Goal: Transaction & Acquisition: Purchase product/service

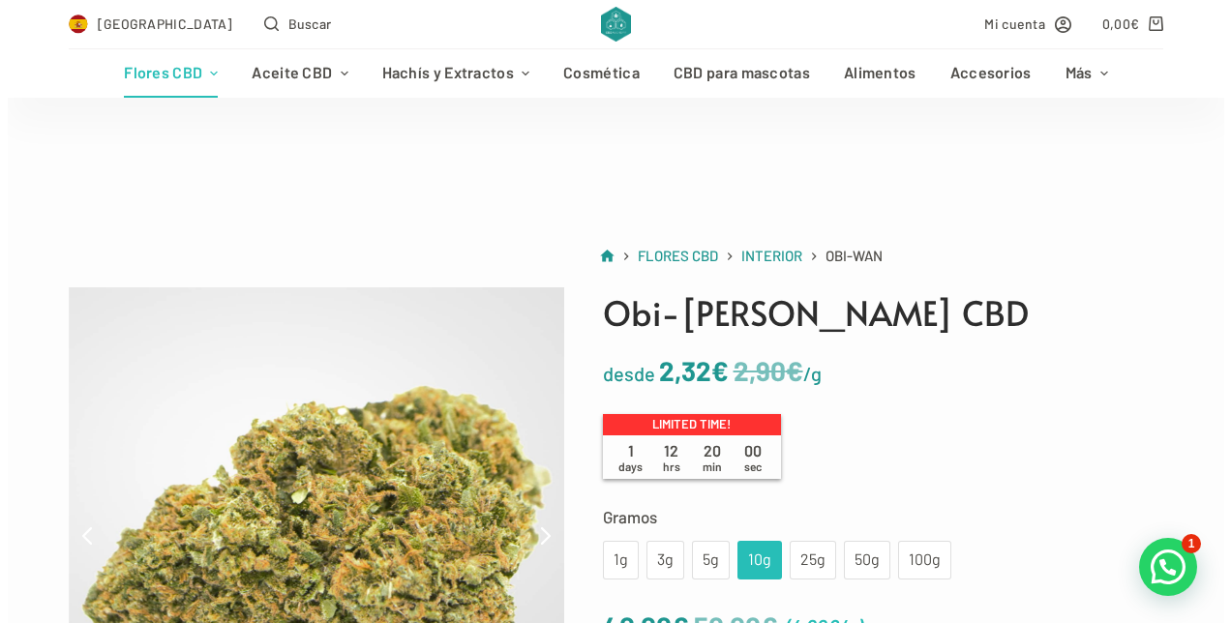
scroll to position [387, 0]
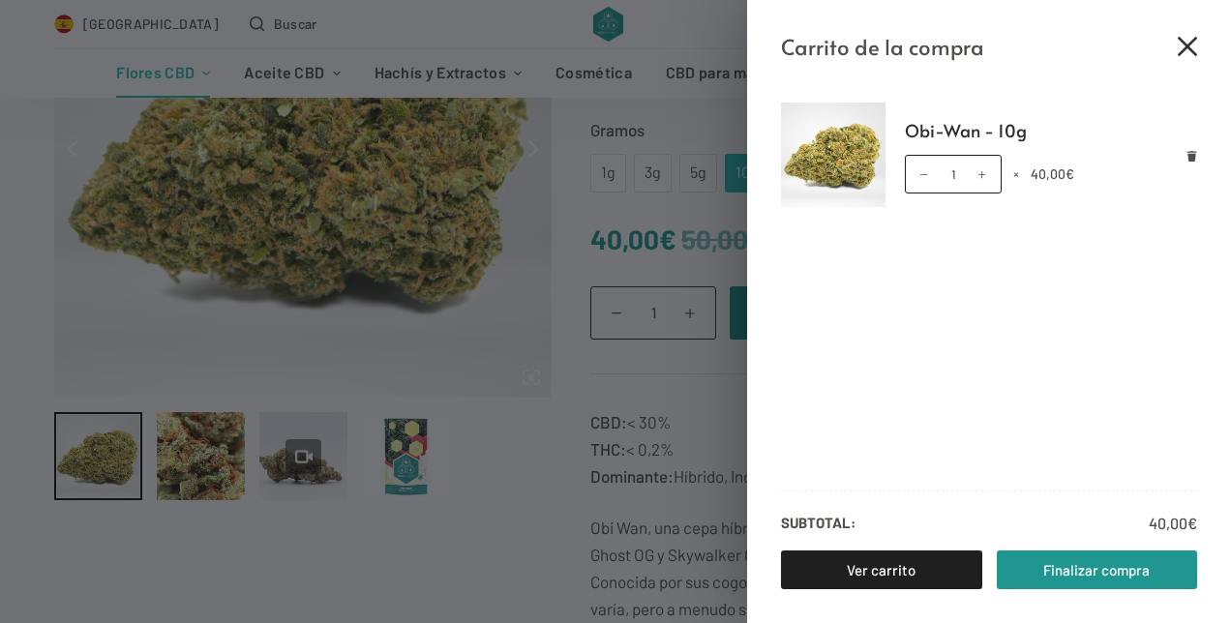
click at [1186, 41] on icon "Cerrar el cajón del carrito" at bounding box center [1187, 46] width 19 height 19
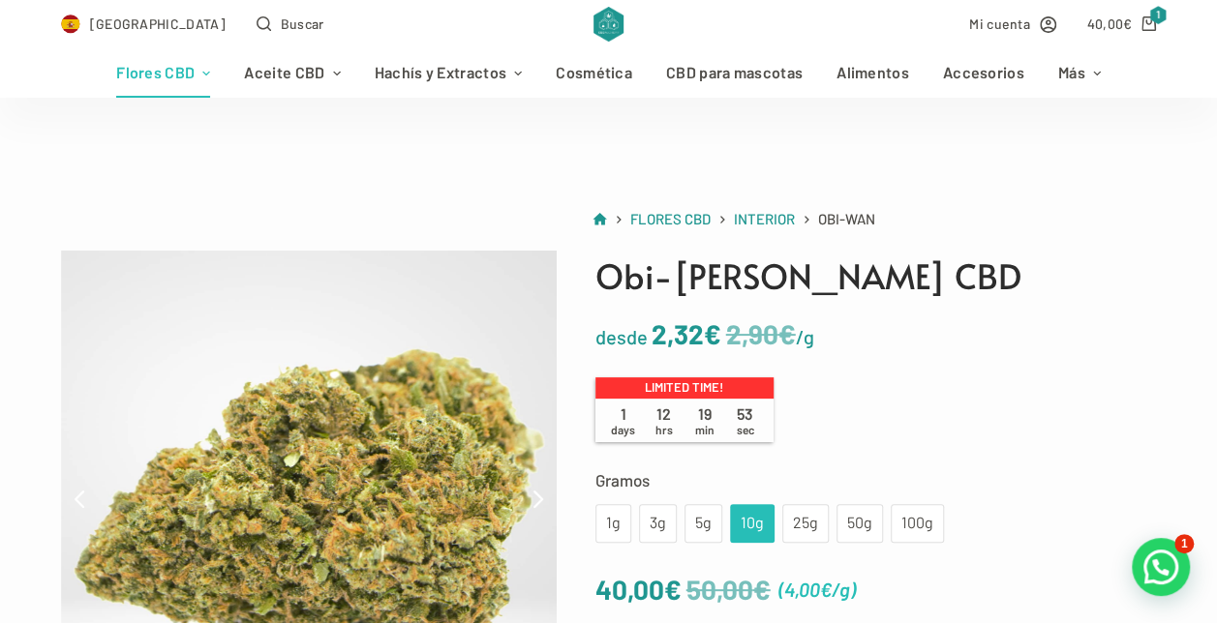
scroll to position [0, 0]
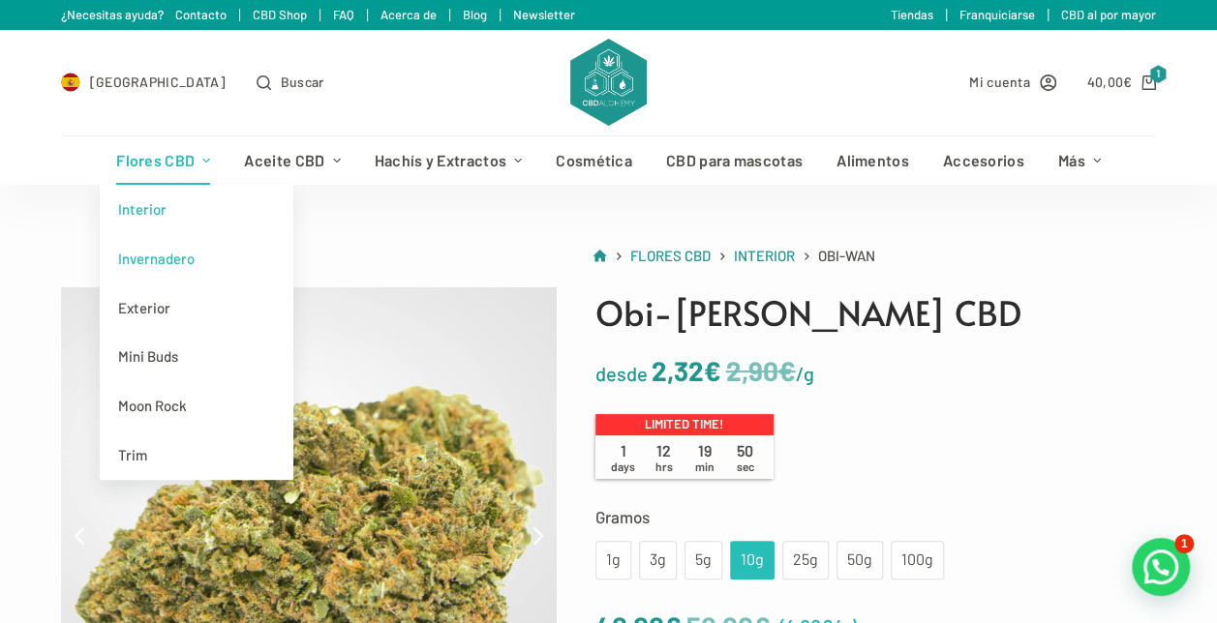
click at [173, 263] on link "Invernadero" at bounding box center [197, 258] width 194 height 49
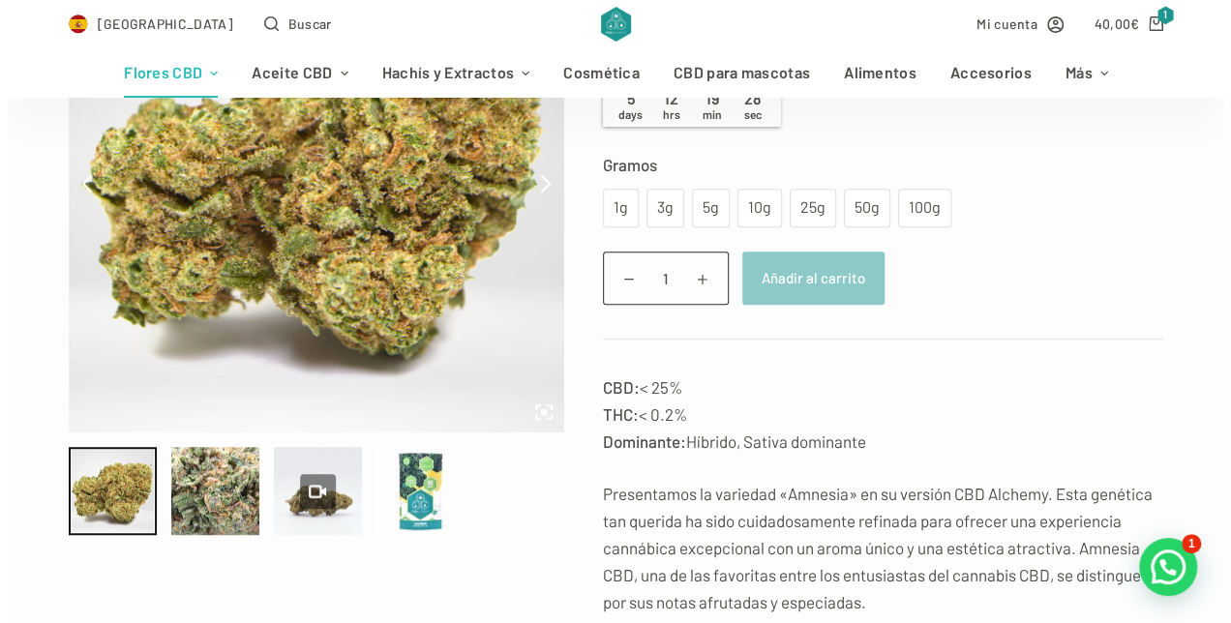
scroll to position [387, 0]
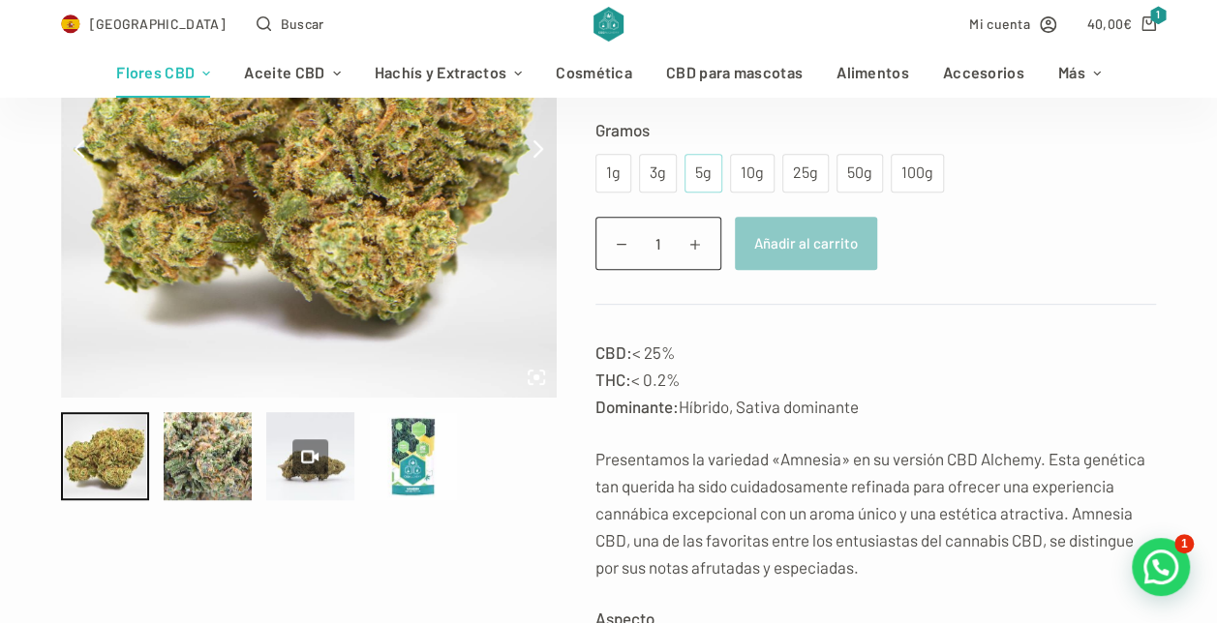
click at [702, 182] on div "5g" at bounding box center [703, 173] width 15 height 25
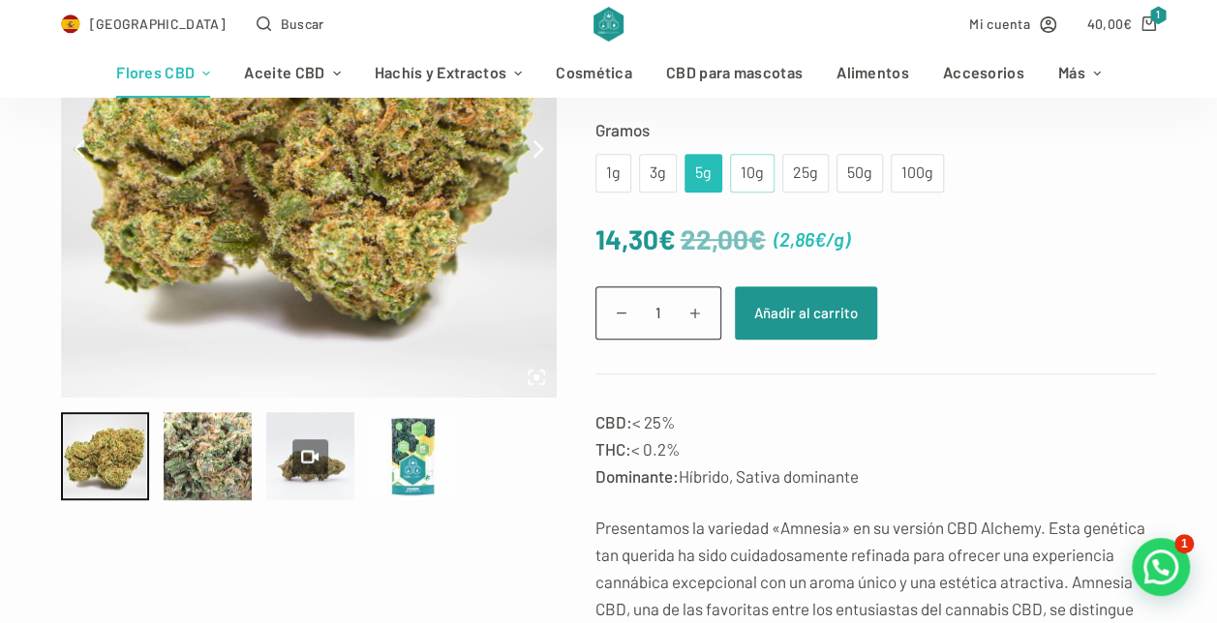
click at [744, 172] on div "10g" at bounding box center [751, 173] width 21 height 25
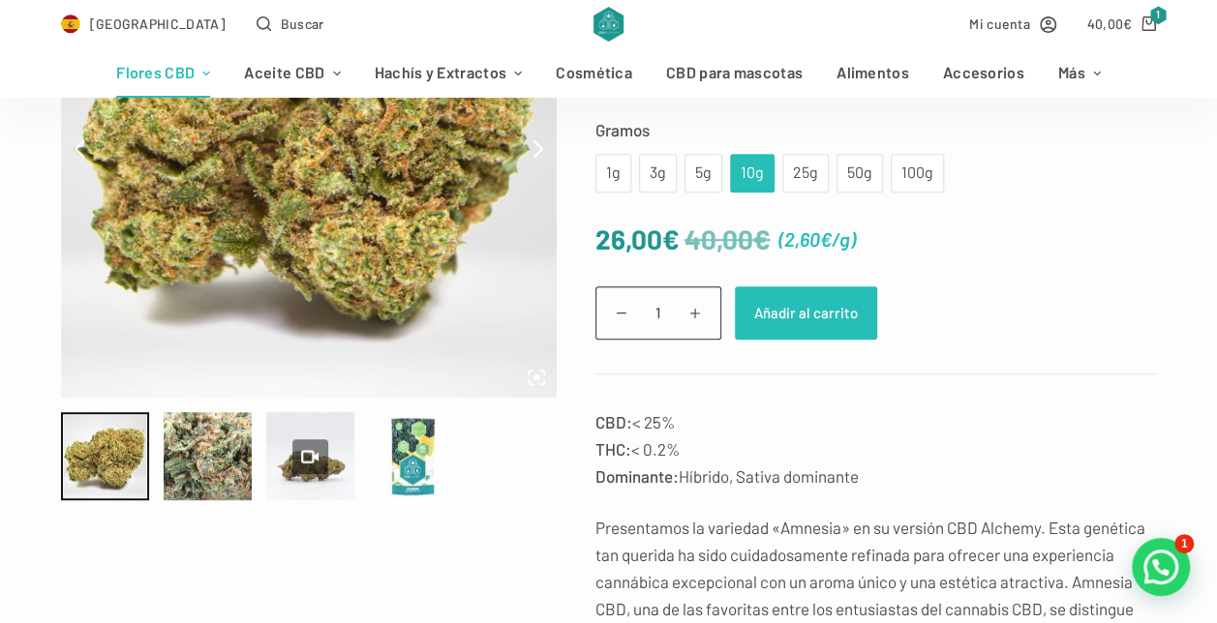
click at [817, 322] on button "Añadir al carrito" at bounding box center [806, 313] width 142 height 53
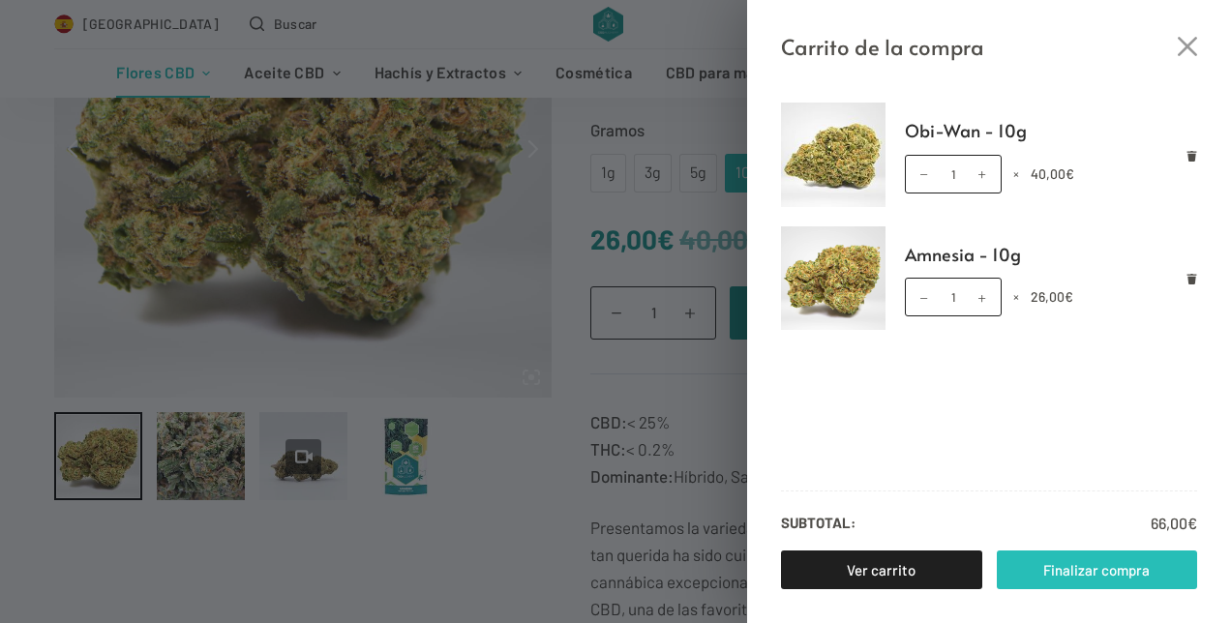
click at [1104, 565] on link "Finalizar compra" at bounding box center [1097, 570] width 201 height 39
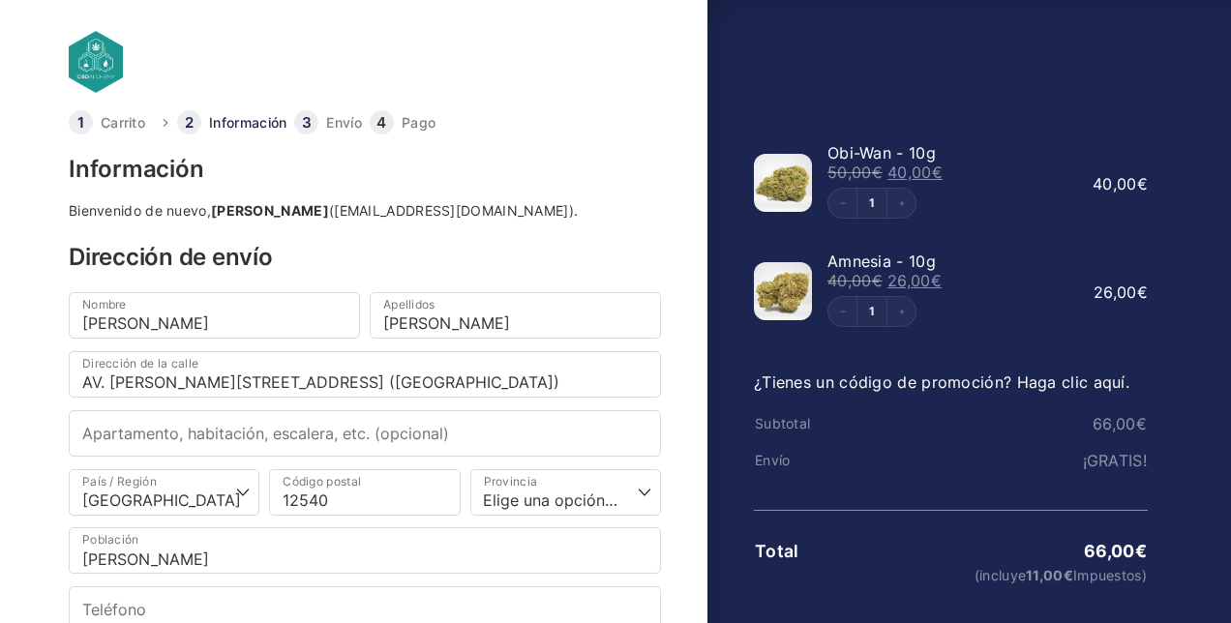
select select "CS"
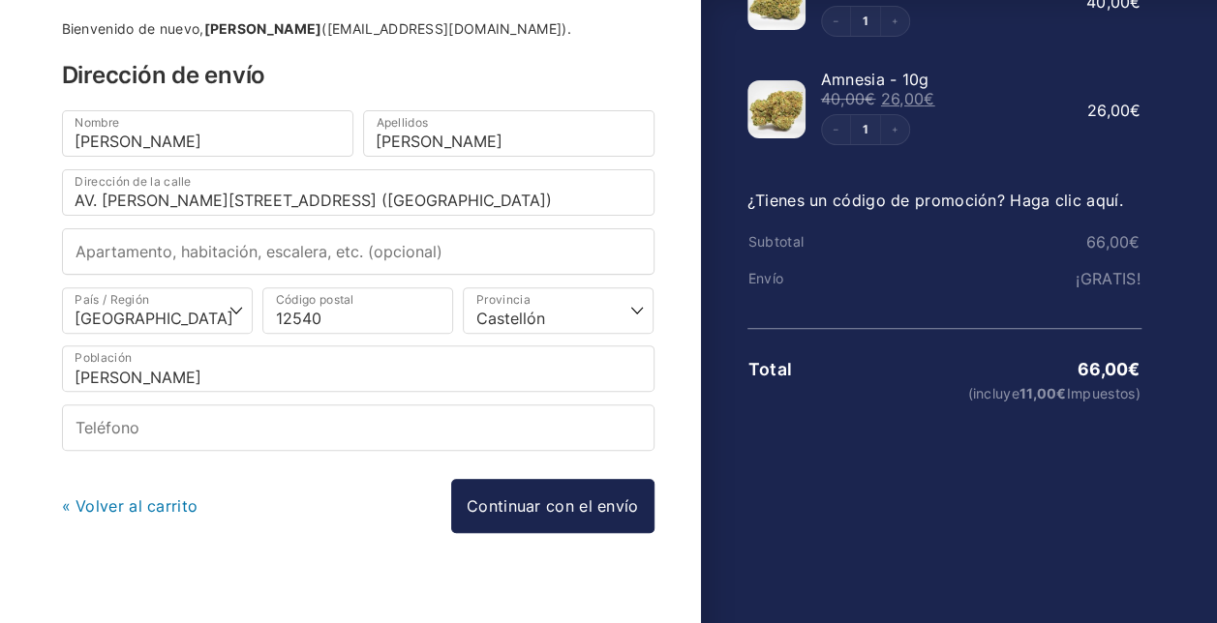
scroll to position [197, 0]
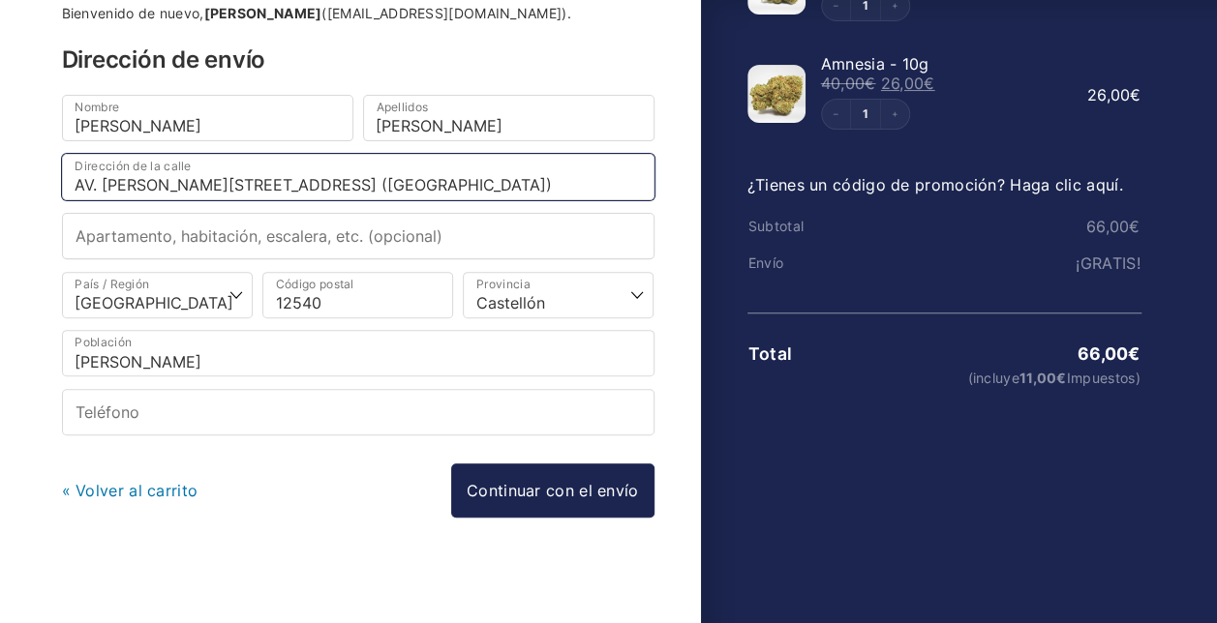
click at [513, 186] on input "AV. FRANCISCO TARREGA 80, PUERTA 10 (entresuelo)" at bounding box center [358, 177] width 592 height 46
click at [257, 178] on input "Calle Barranc de Viver nº1, 6º, puerta H" at bounding box center [358, 177] width 592 height 46
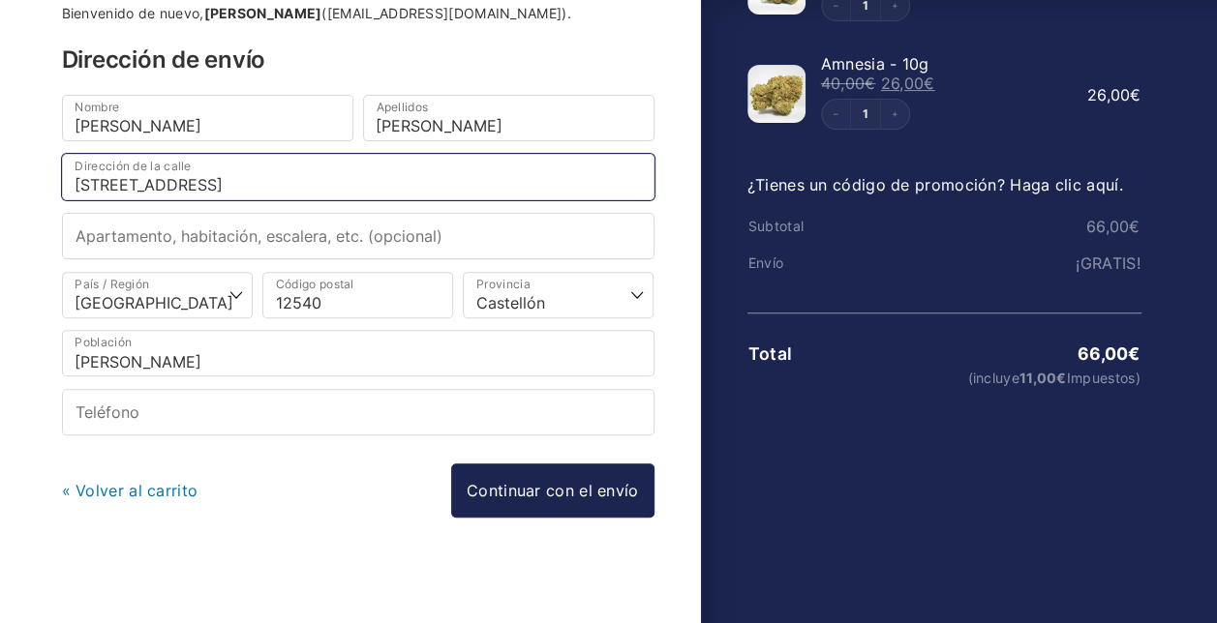
type input "Calle Barranc de Viver nº 1, 6º, puerta H"
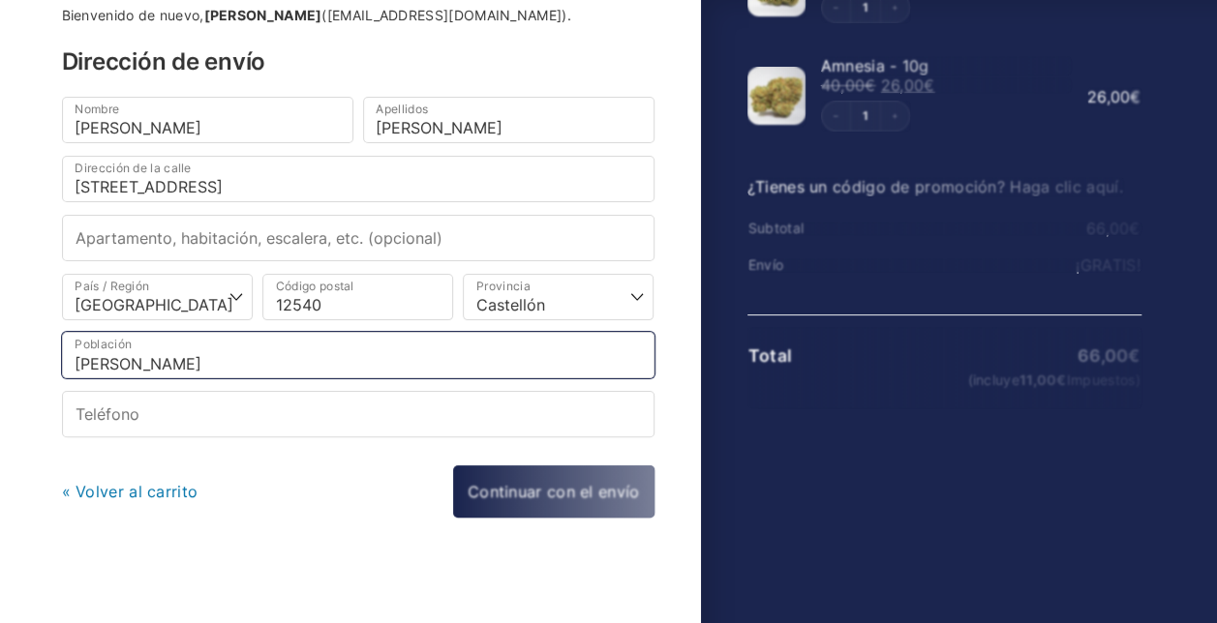
click at [168, 356] on input "VILLARREAL" at bounding box center [358, 355] width 592 height 46
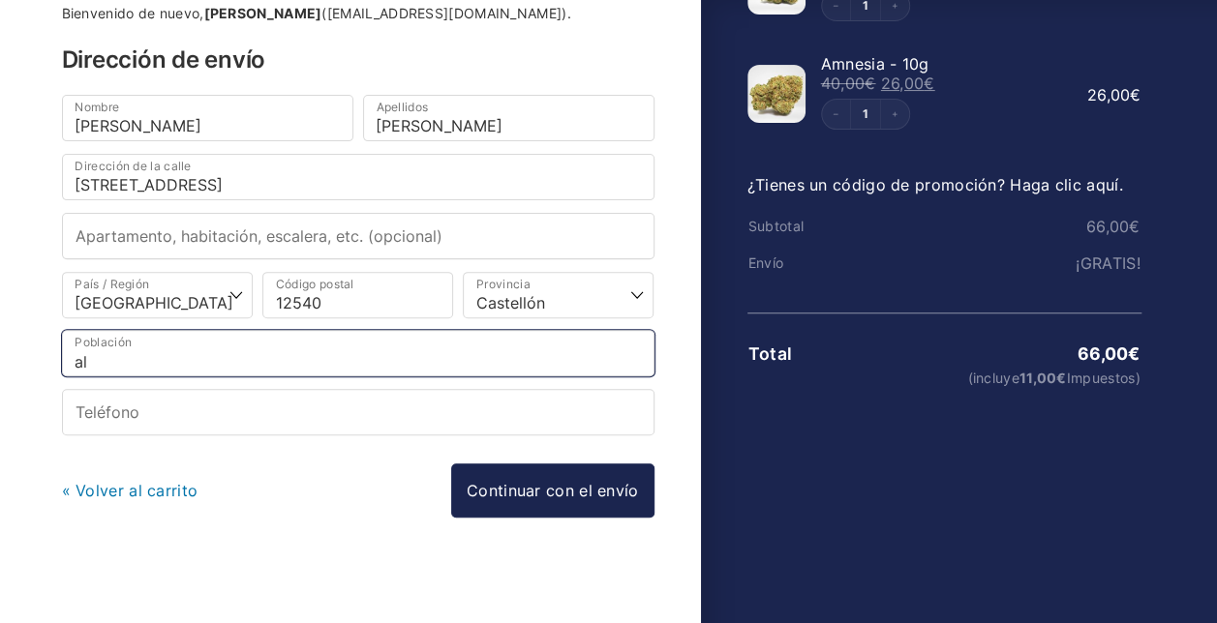
type input "a"
type input "ALCORA"
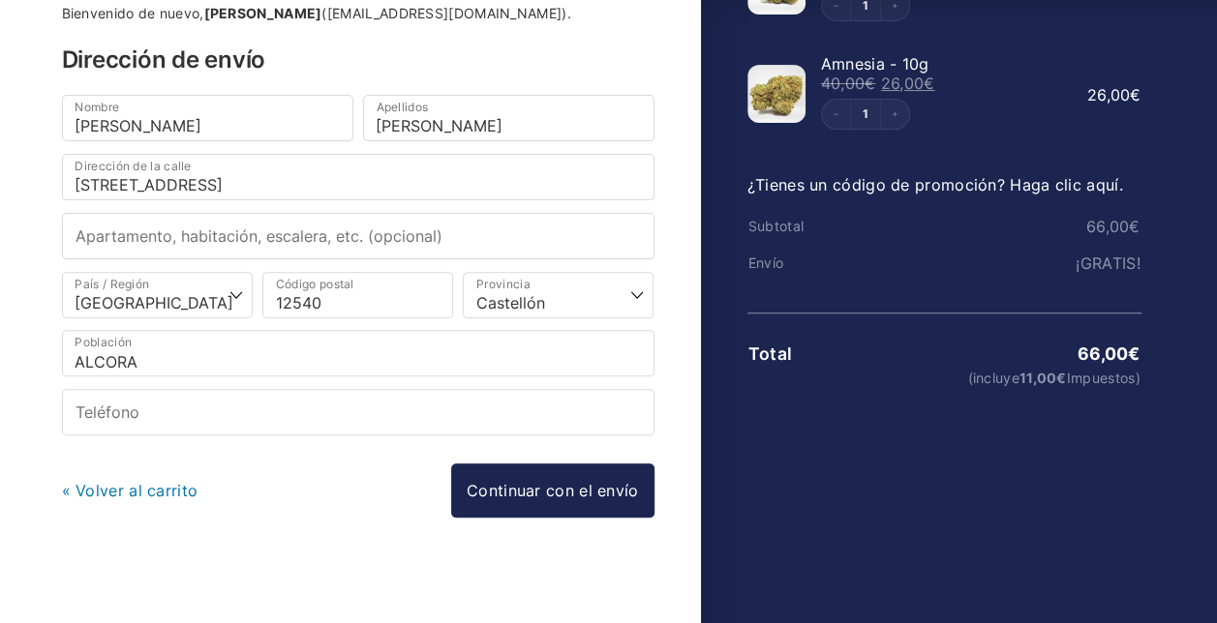
click at [306, 529] on div "Información Bienvenido de nuevo, INMA LOPEZ VICENTE (jtena@alfilzero.com). Dire…" at bounding box center [358, 270] width 592 height 620
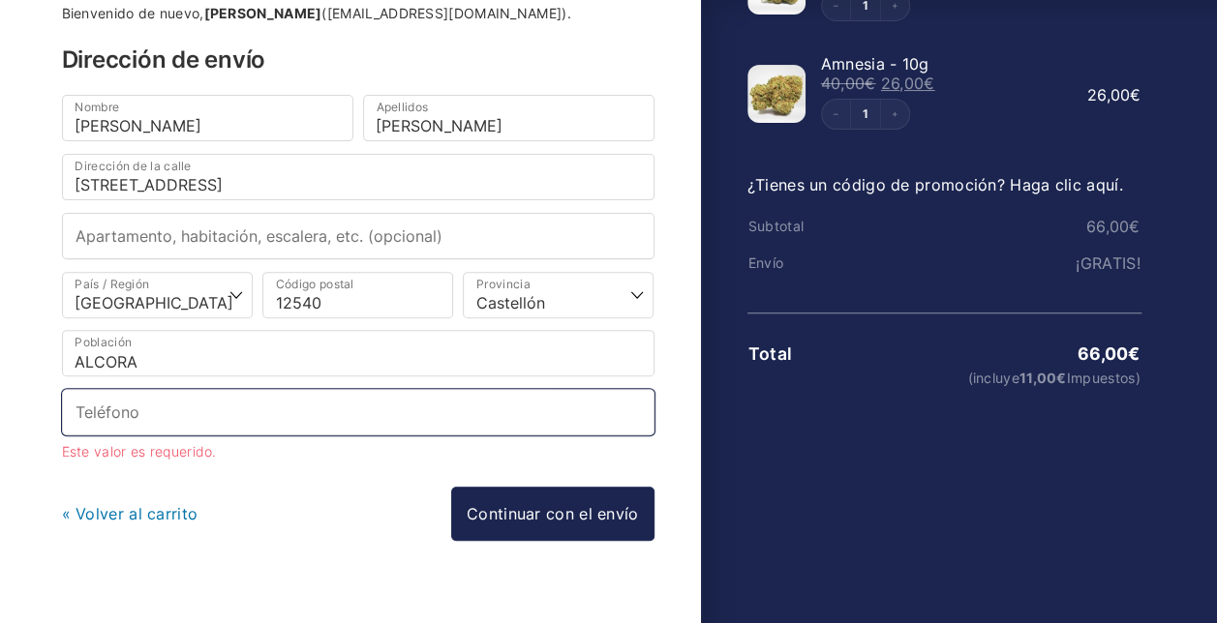
click at [285, 407] on input "Teléfono *" at bounding box center [358, 412] width 592 height 46
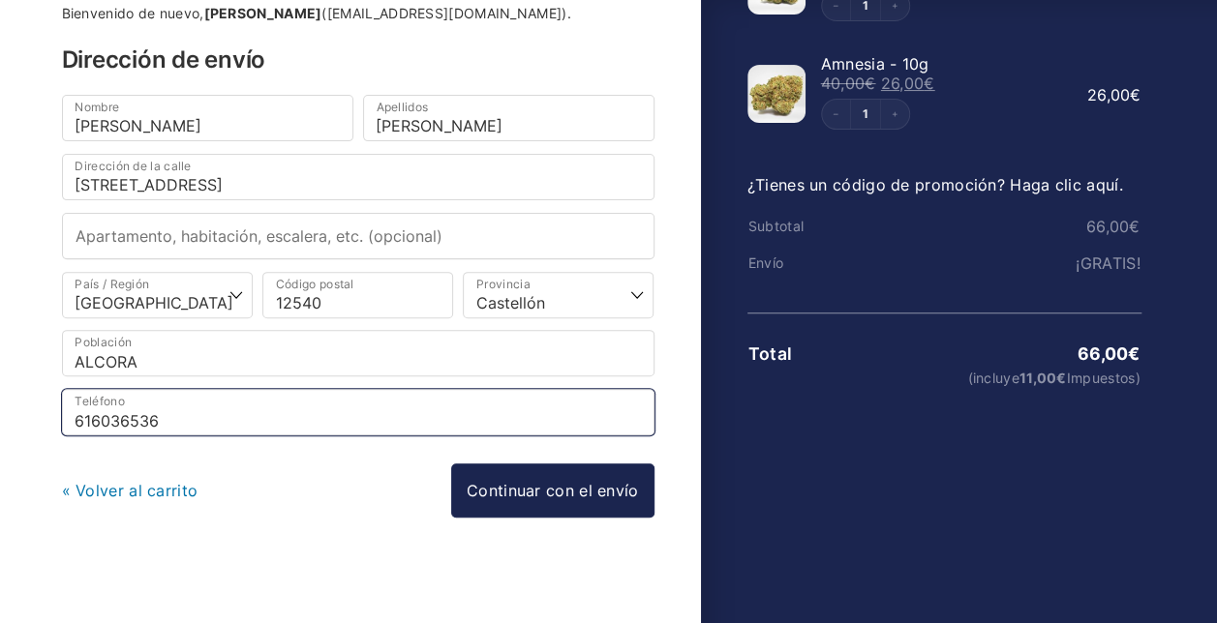
type input "616036536"
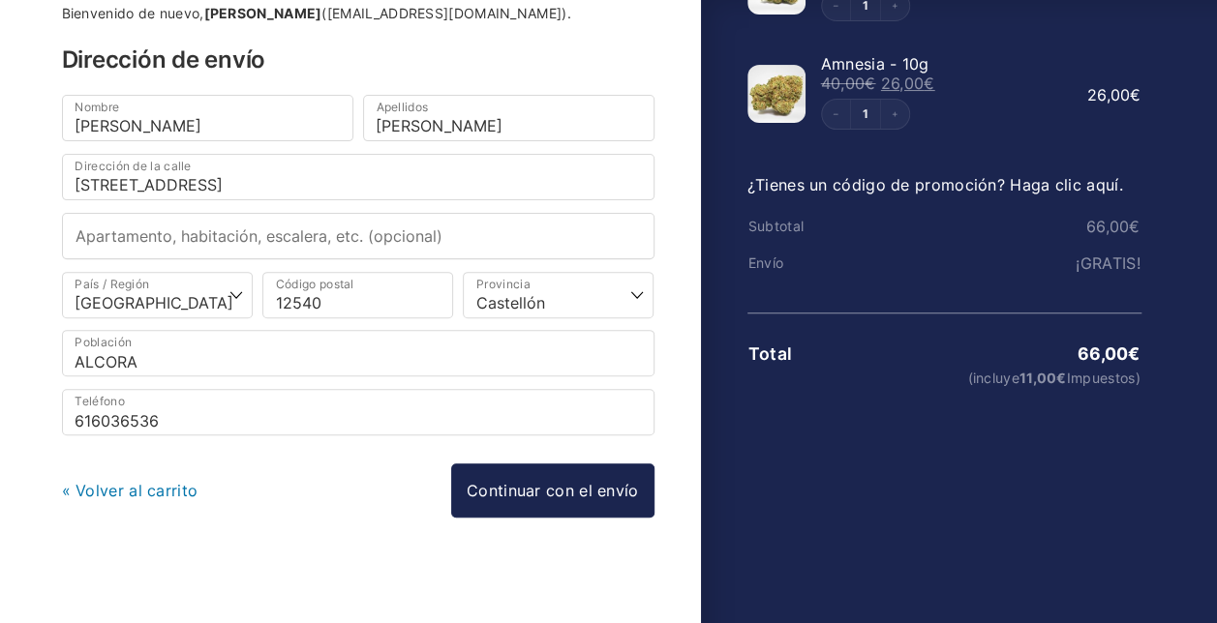
click at [267, 486] on div "« Volver al carrito Continuar con el envío Continuar con el pago" at bounding box center [358, 491] width 592 height 54
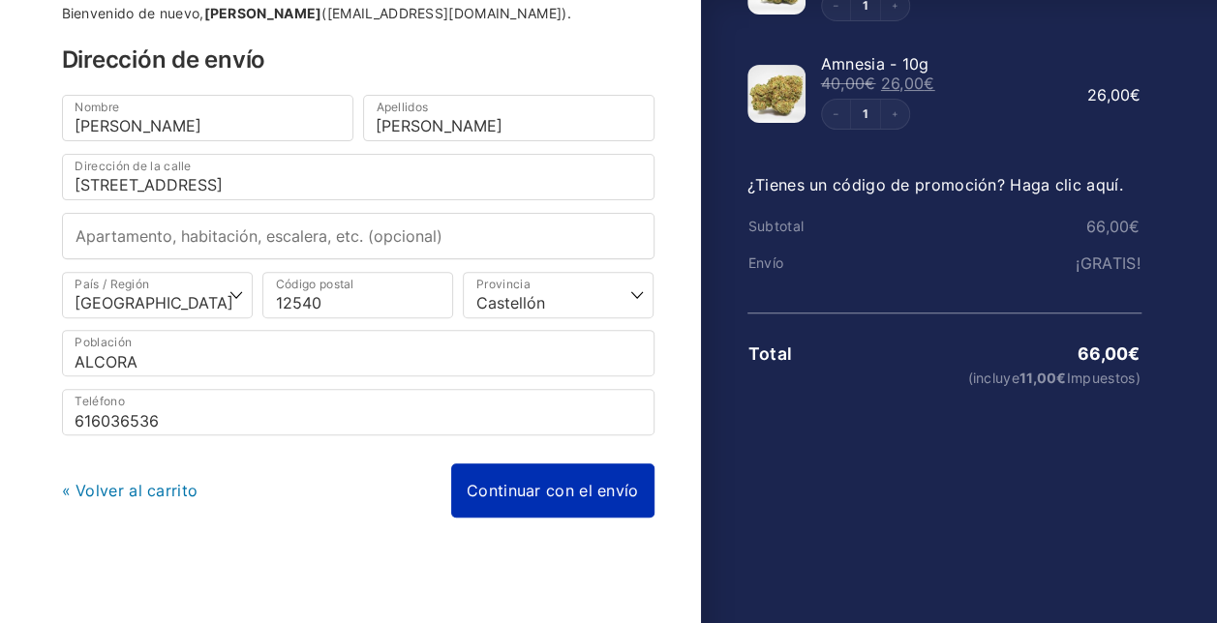
click at [594, 486] on link "Continuar con el envío" at bounding box center [552, 491] width 203 height 54
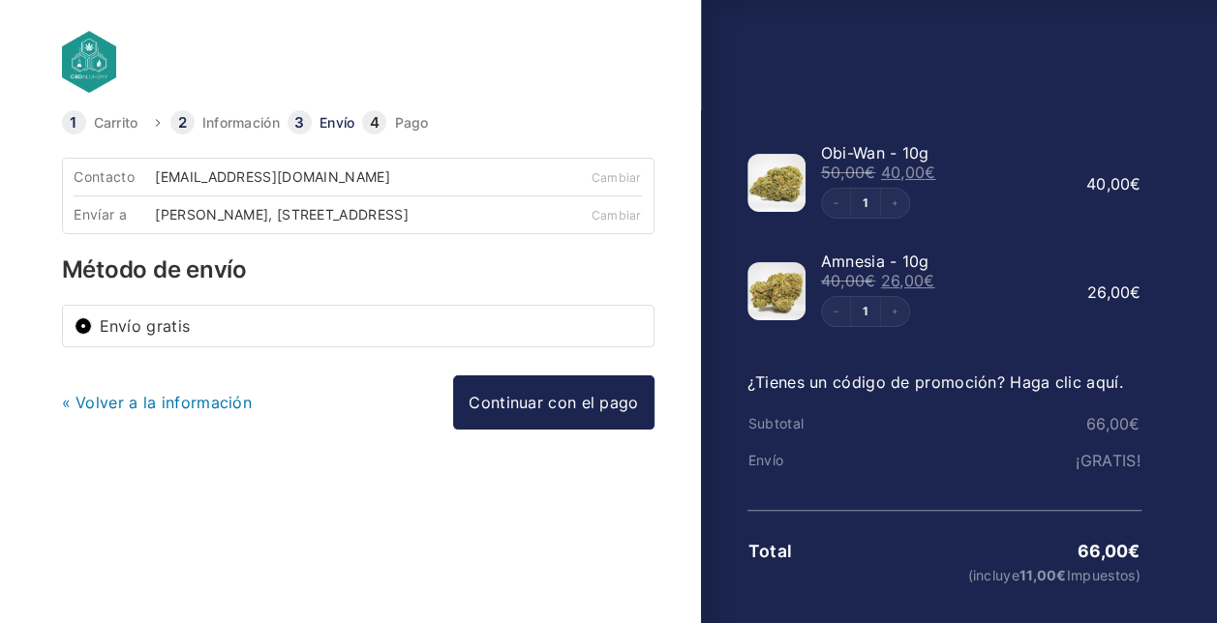
click at [189, 412] on link "« Volver a la información" at bounding box center [157, 402] width 191 height 19
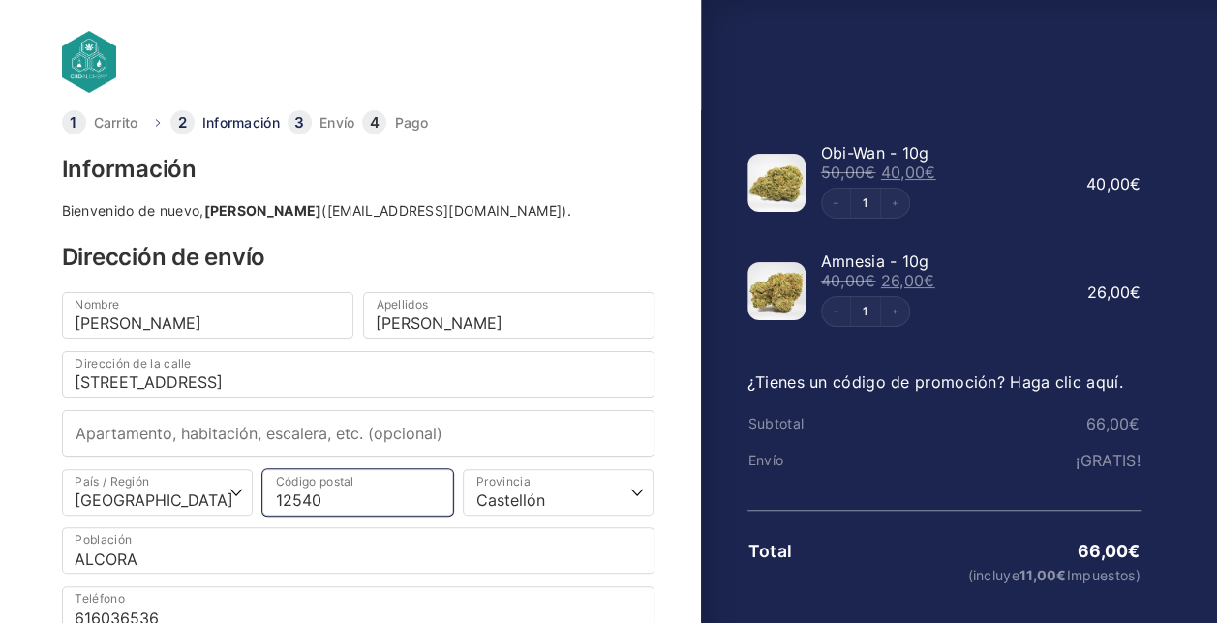
click at [311, 499] on input "12540" at bounding box center [357, 492] width 191 height 46
drag, startPoint x: 292, startPoint y: 498, endPoint x: 311, endPoint y: 511, distance: 22.8
click at [310, 510] on input "12540" at bounding box center [357, 492] width 191 height 46
type input "12110"
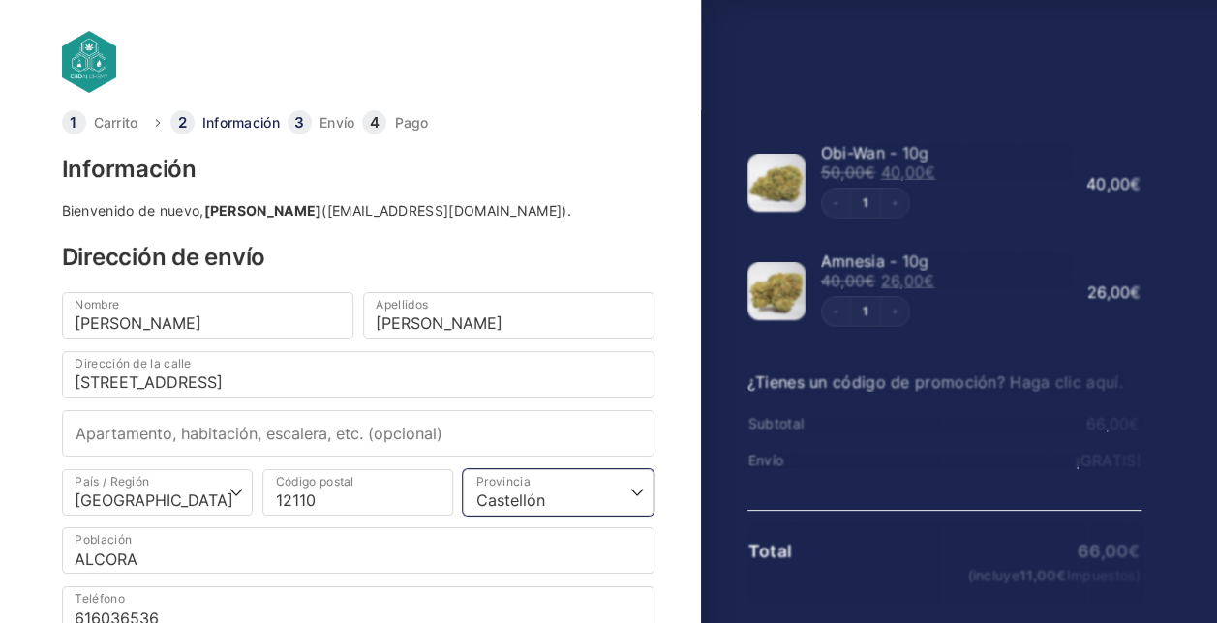
select select
type input "L Alcora"
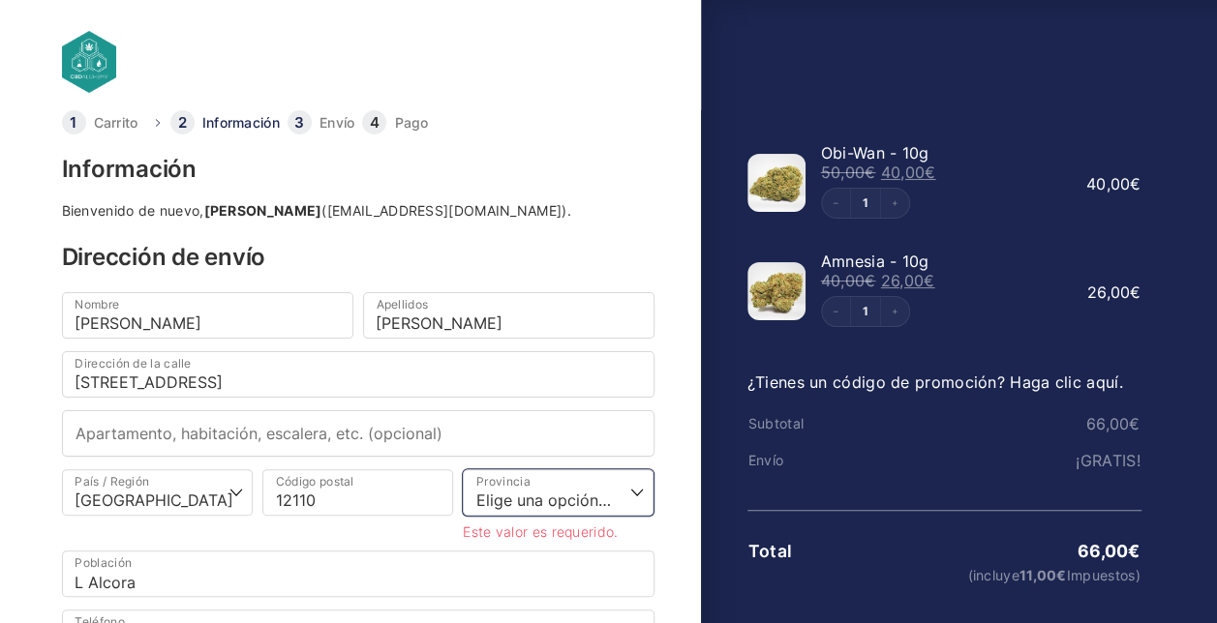
click at [578, 496] on select "Elige una opción… La Coruña Álava Albacete Alicante Almería Asturias Ávila Bada…" at bounding box center [558, 492] width 191 height 46
select select "CS"
click at [463, 469] on select "Elige una opción… La Coruña Álava Albacete Alicante Almería Asturias Ávila Bada…" at bounding box center [558, 492] width 191 height 46
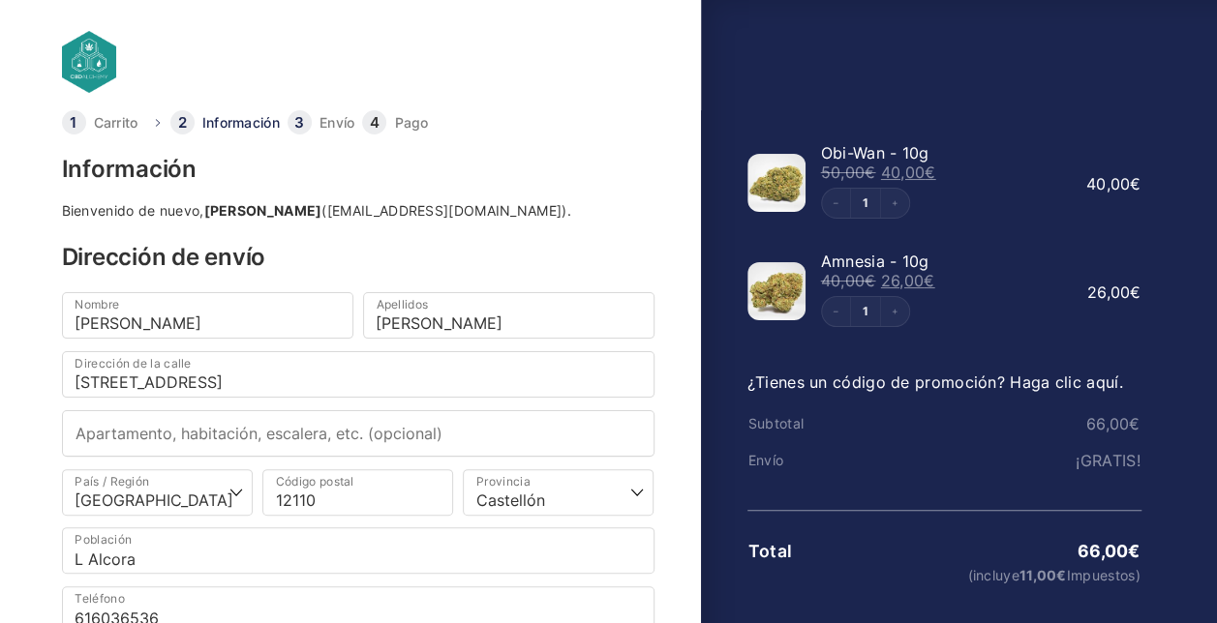
click at [631, 243] on div "Información Bienvenido de nuevo, INMA LOPEZ VICENTE (jtena@alfilzero.com). Dire…" at bounding box center [358, 468] width 592 height 620
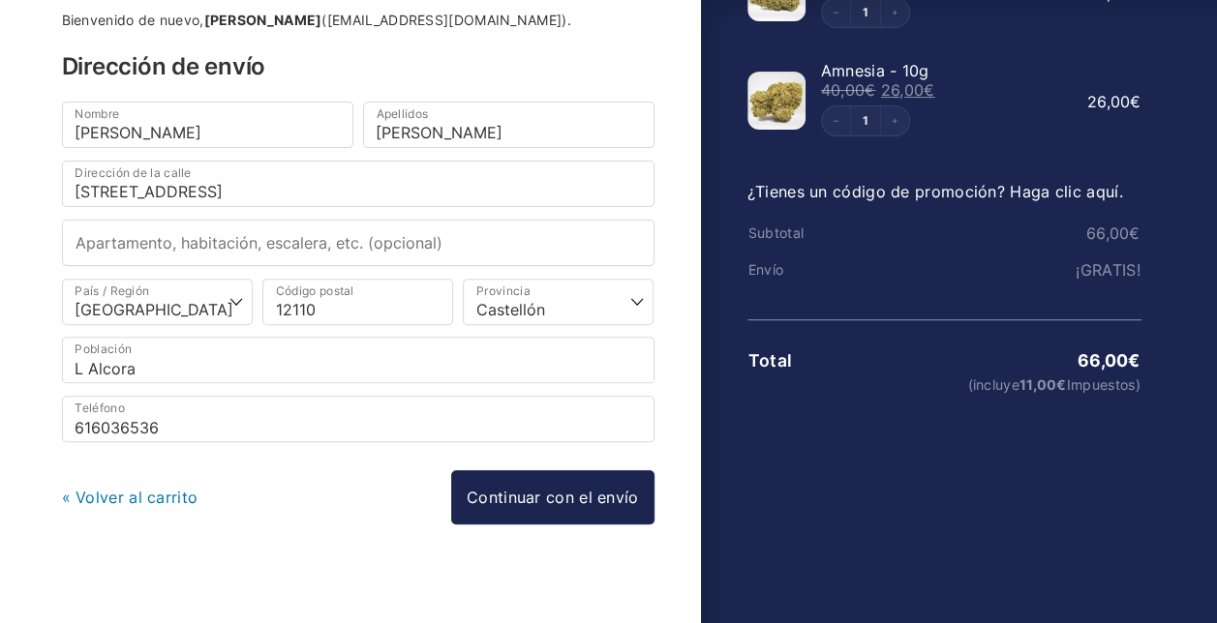
scroll to position [194, 0]
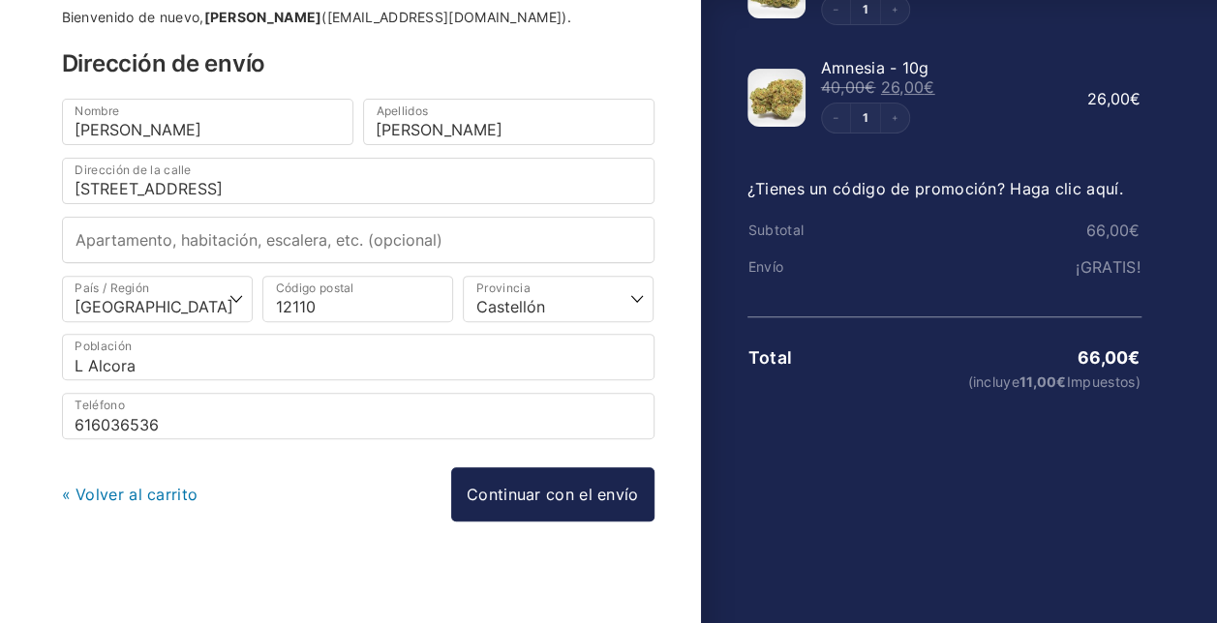
click at [256, 523] on div "Información Bienvenido de nuevo, INMA LOPEZ VICENTE (jtena@alfilzero.com). Dire…" at bounding box center [358, 274] width 592 height 620
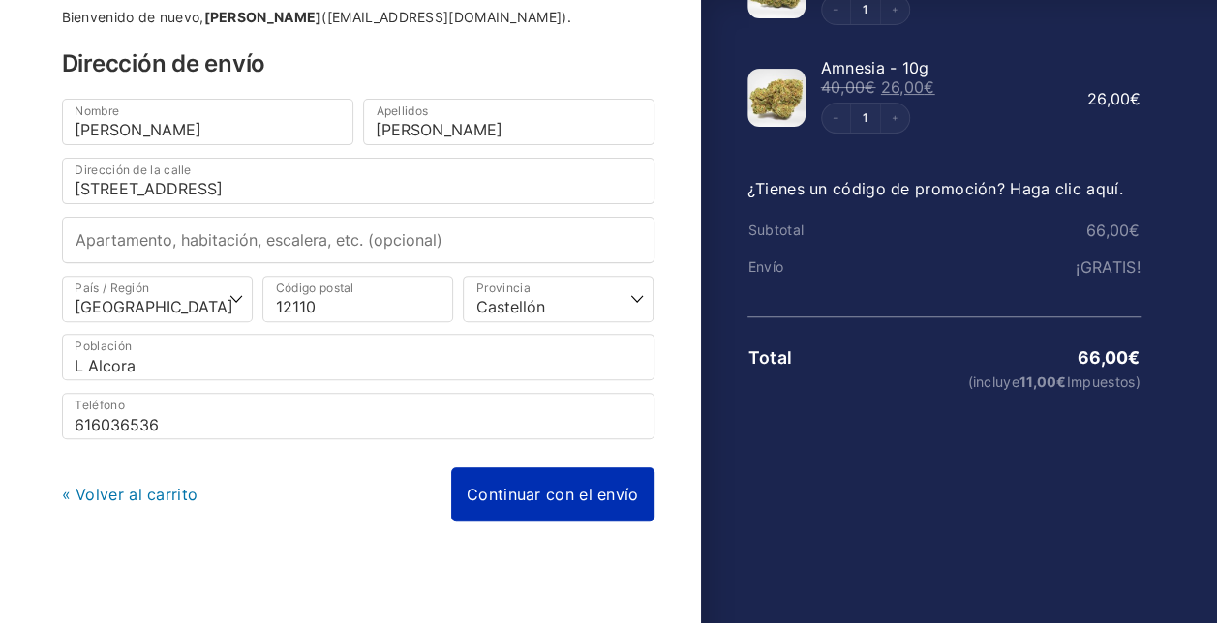
click at [569, 487] on link "Continuar con el envío" at bounding box center [552, 495] width 203 height 54
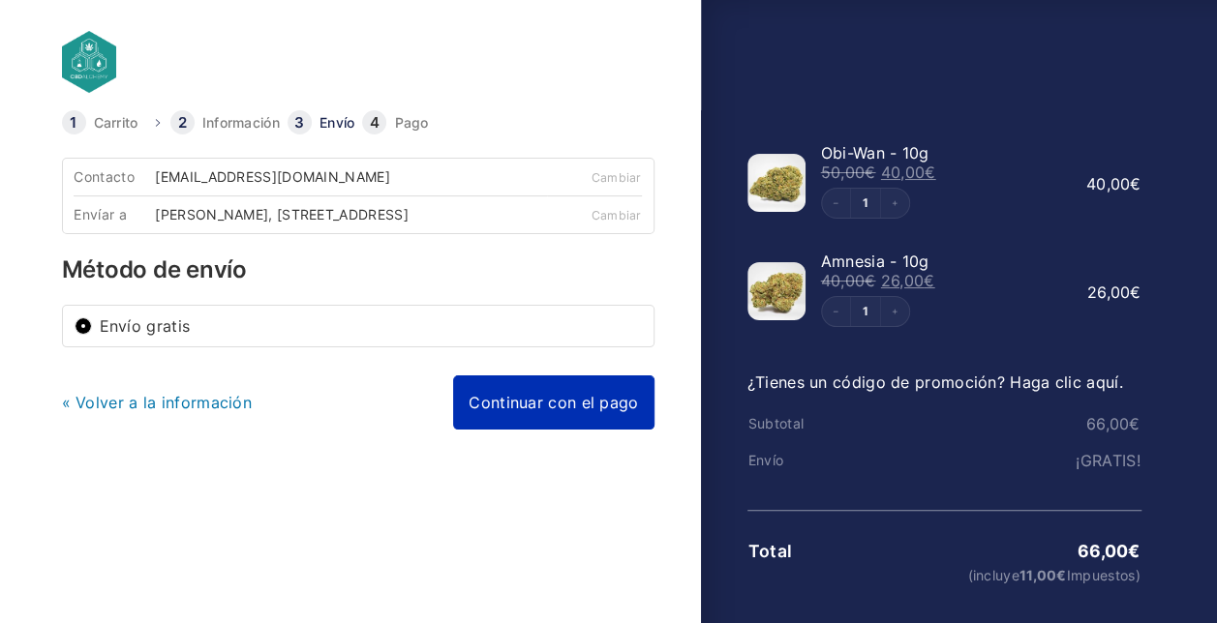
click at [576, 410] on link "Continuar con el pago" at bounding box center [553, 403] width 200 height 54
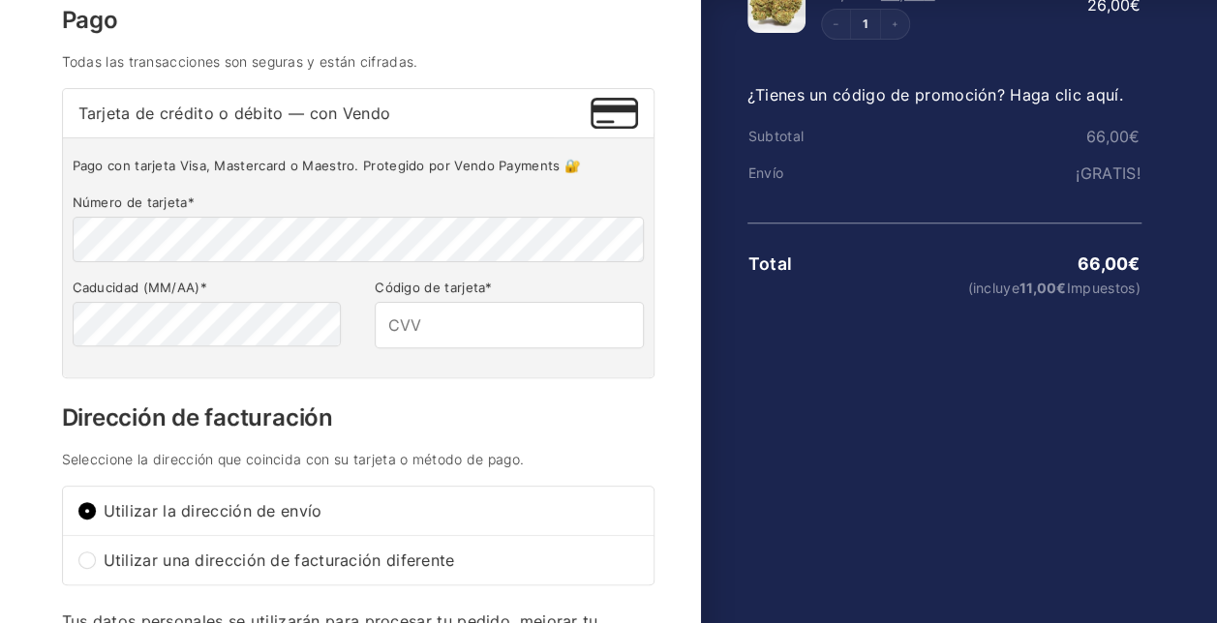
scroll to position [290, 0]
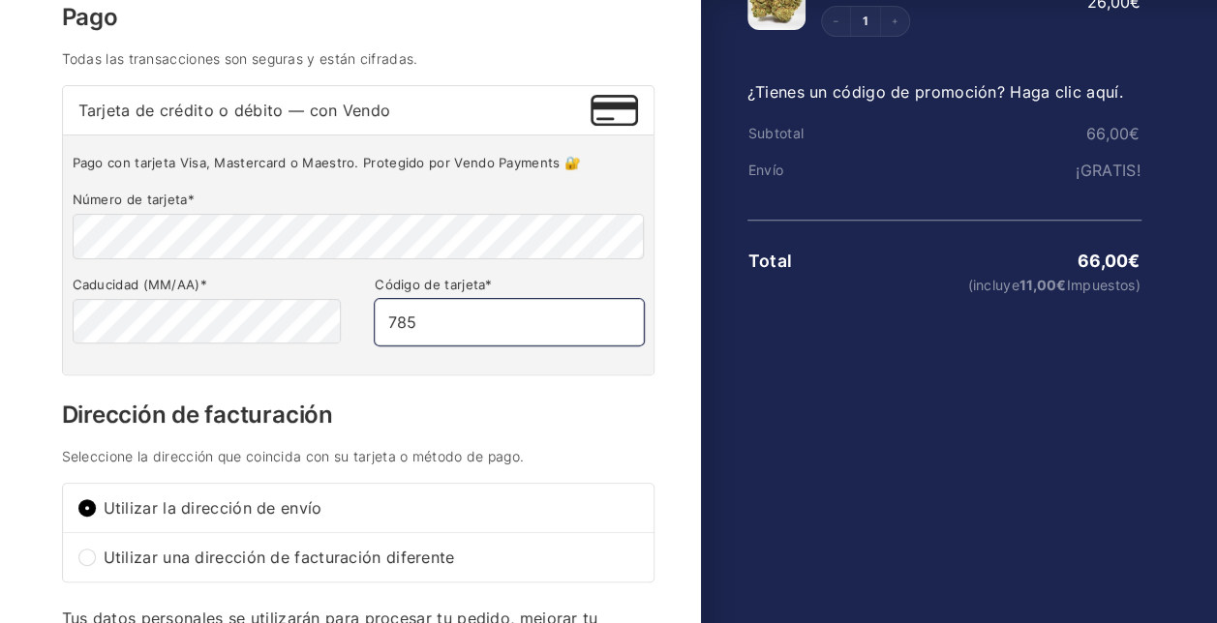
type input "785"
click at [538, 411] on div "Contacto jtena@alfilzero.com Cambiar Envíar a INMA LOPEZ VICENTE, Calle Barranc…" at bounding box center [358, 402] width 592 height 1071
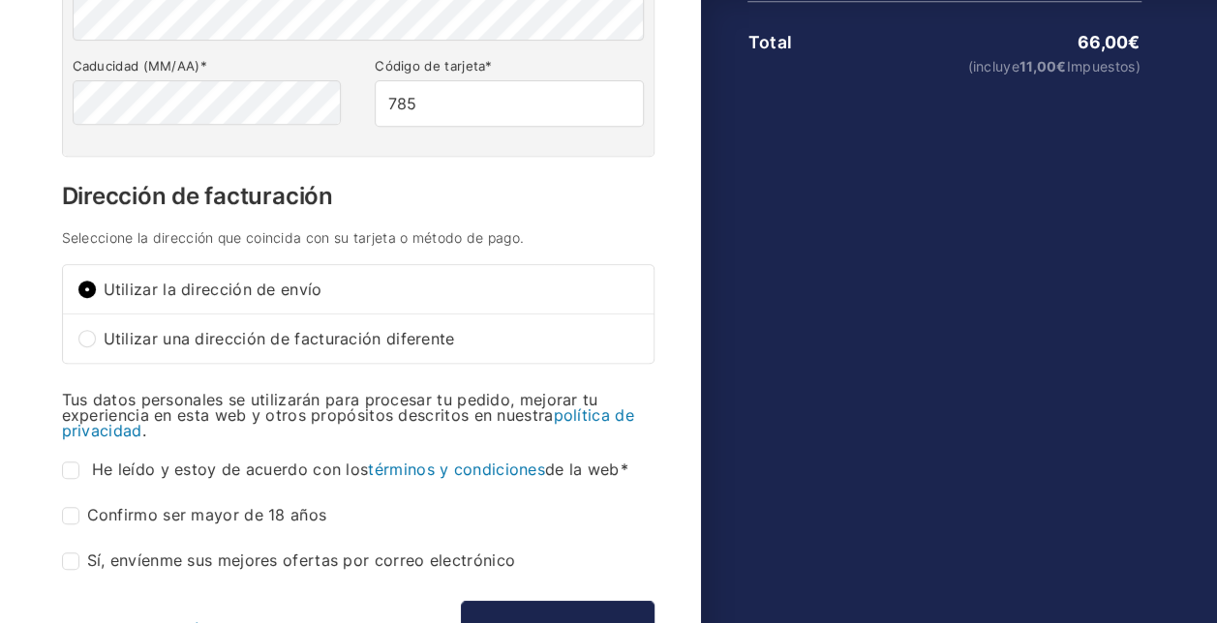
scroll to position [581, 0]
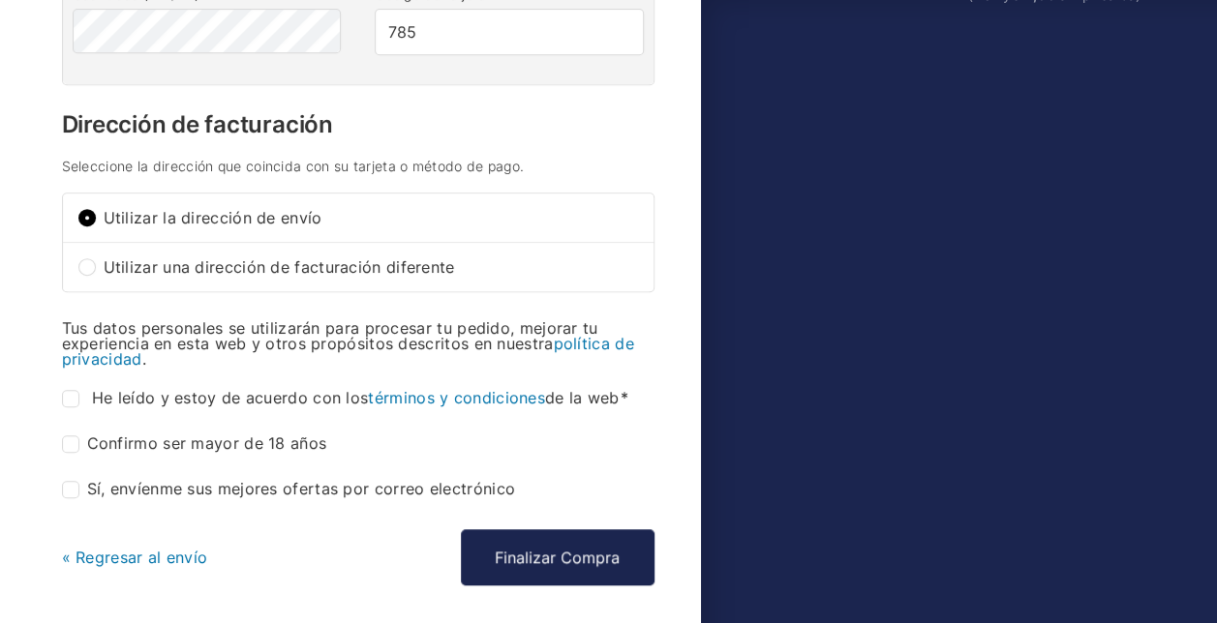
click at [246, 403] on span "He leído y estoy de acuerdo con los términos y condiciones de la web" at bounding box center [360, 397] width 536 height 19
click at [79, 403] on input "He leído y estoy de acuerdo con los términos y condiciones de la web *" at bounding box center [70, 398] width 17 height 17
checkbox input "true"
click at [236, 453] on label "Confirmo ser mayor de 18 años *" at bounding box center [194, 444] width 265 height 17
click at [79, 453] on input "Confirmo ser mayor de 18 años *" at bounding box center [70, 444] width 17 height 17
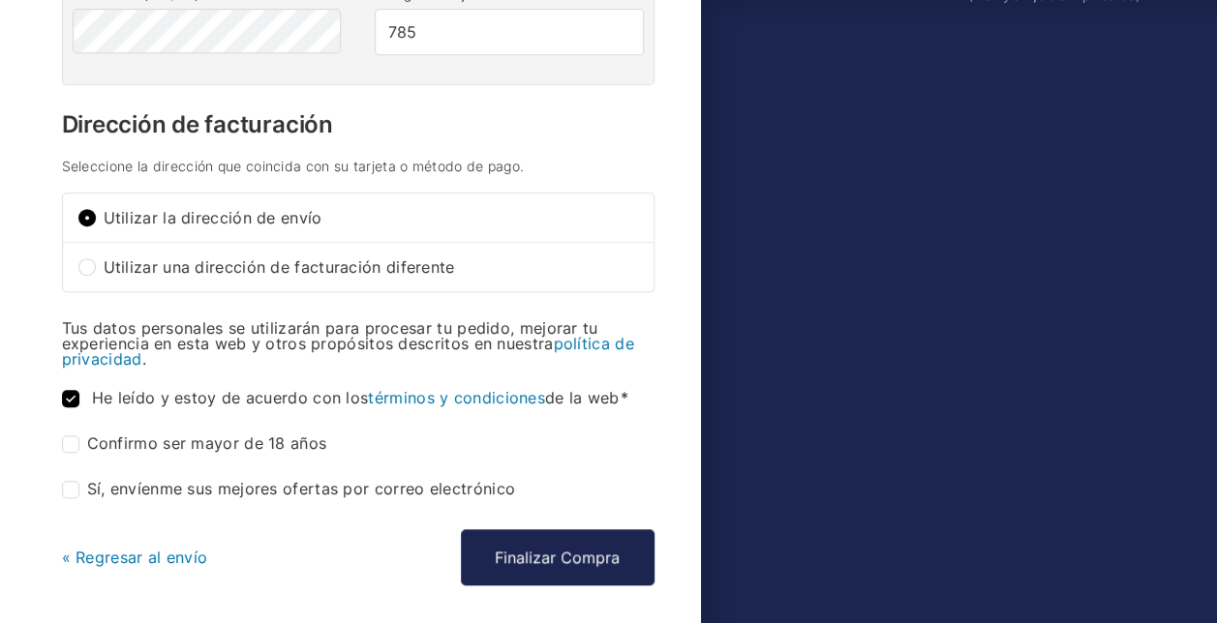
checkbox input "true"
click at [287, 499] on label "Sí, envíenme sus mejores ofertas por correo electrónico (opcional)" at bounding box center [289, 489] width 454 height 17
click at [79, 499] on input "Sí, envíenme sus mejores ofertas por correo electrónico (opcional)" at bounding box center [70, 489] width 17 height 17
checkbox input "true"
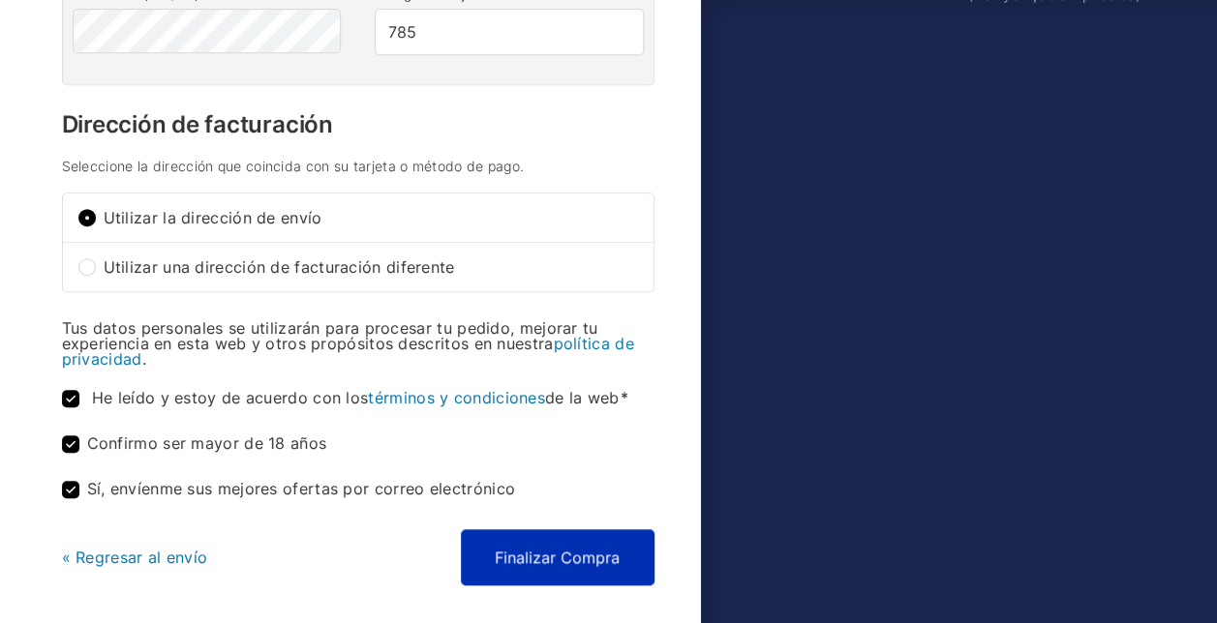
click at [582, 560] on button "Finalizar Compra" at bounding box center [558, 557] width 194 height 56
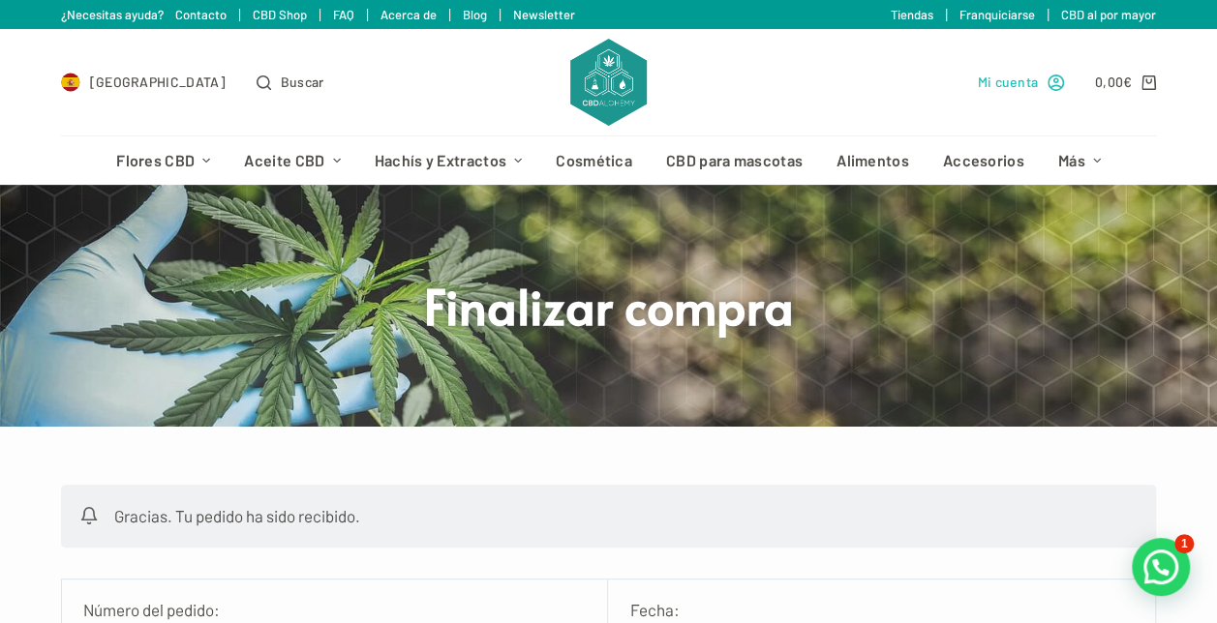
click at [1058, 85] on icon "Mi cuenta" at bounding box center [1055, 83] width 16 height 16
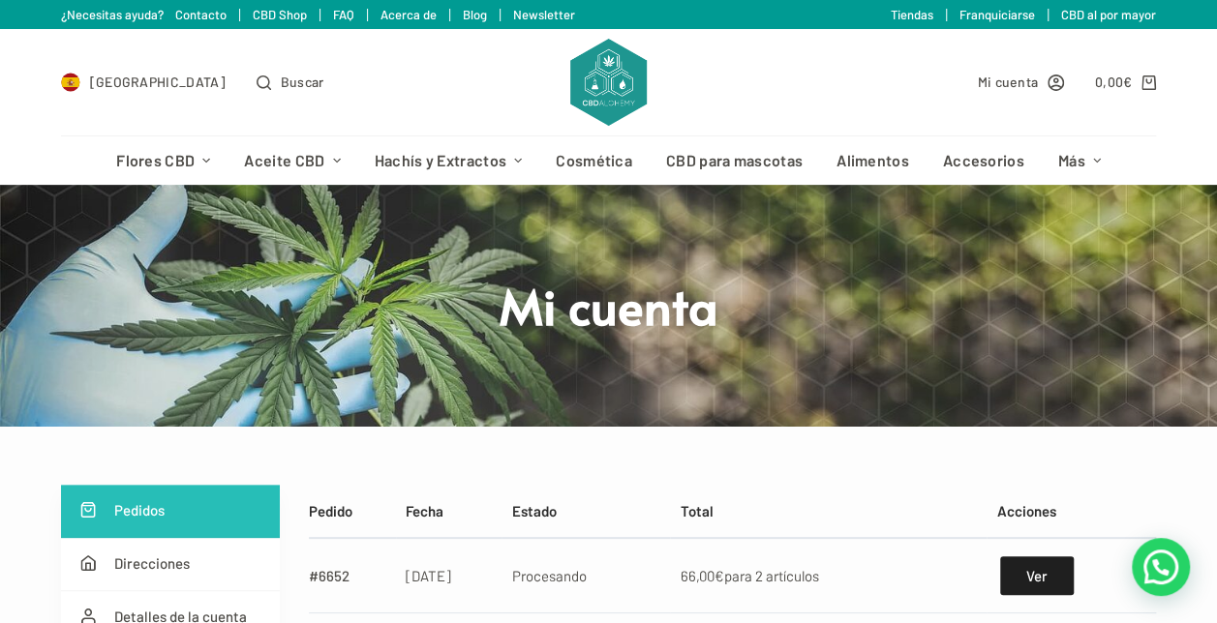
click at [924, 16] on link "Tiendas" at bounding box center [912, 14] width 43 height 15
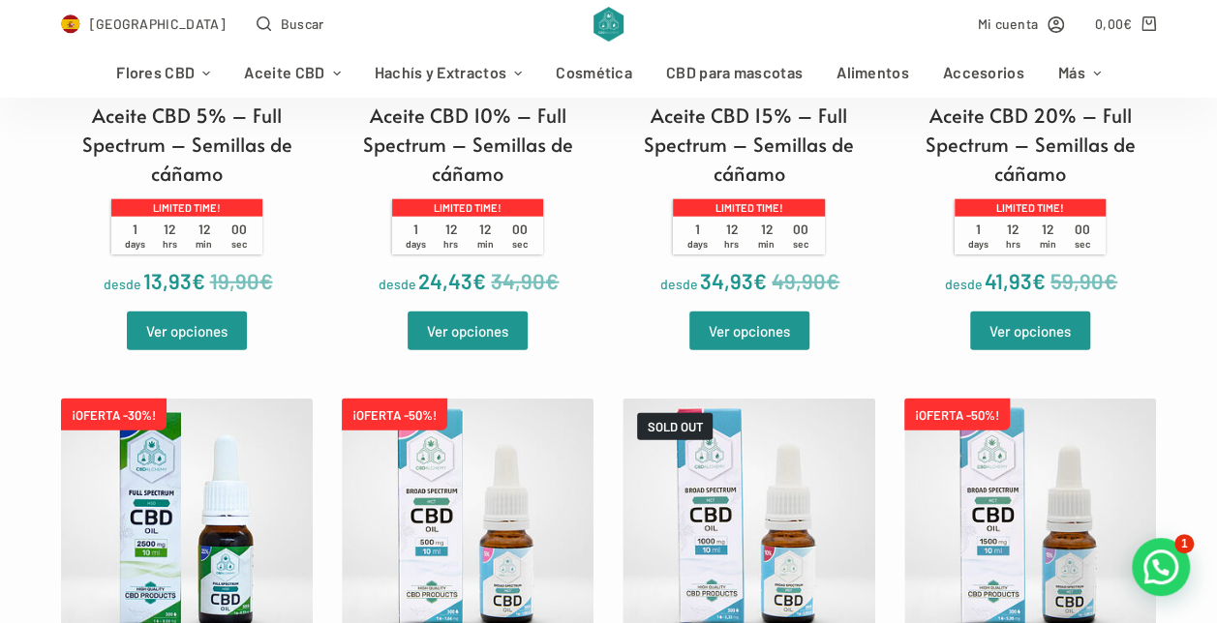
scroll to position [2517, 0]
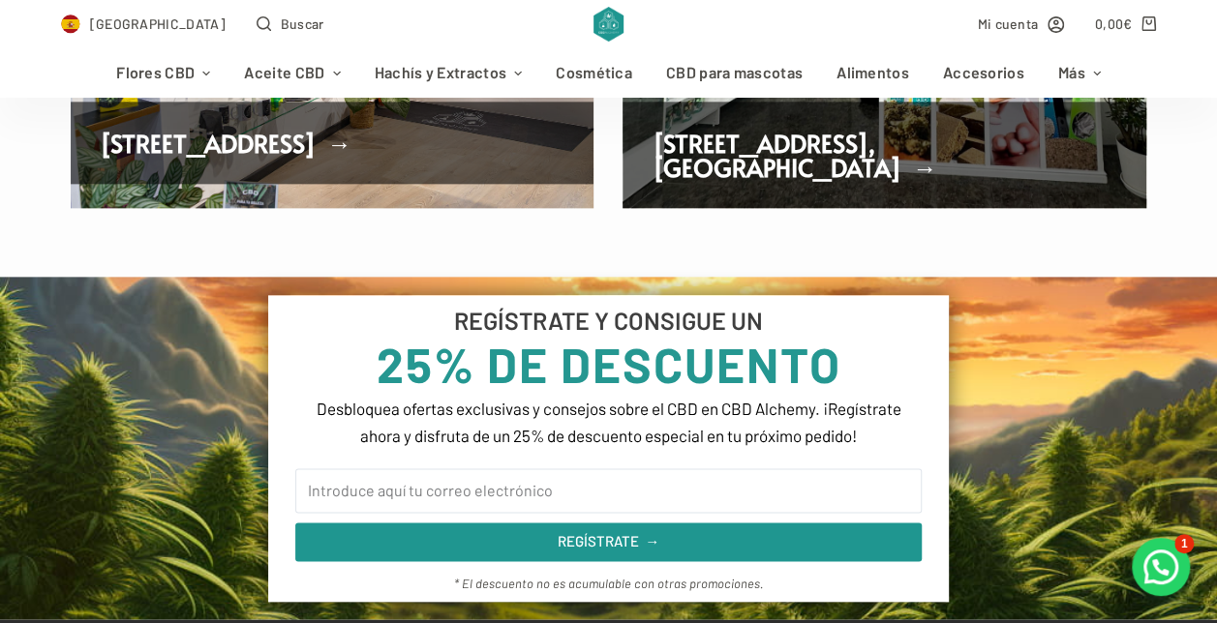
scroll to position [1162, 0]
